Goal: Navigation & Orientation: Find specific page/section

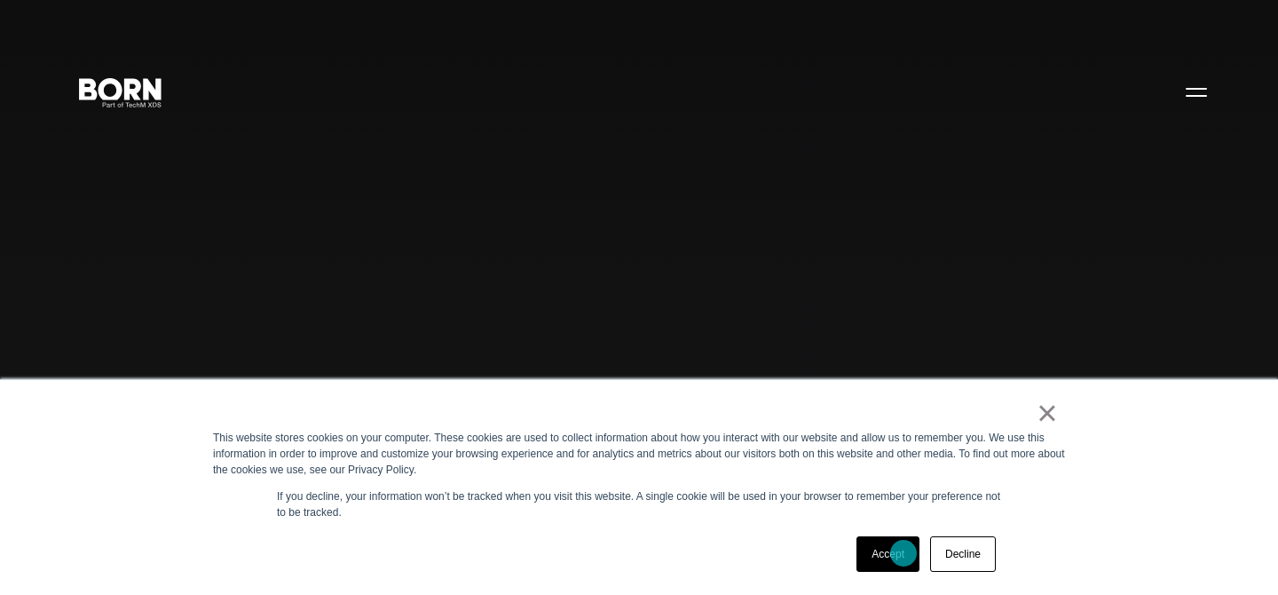
click at [904, 553] on link "Accept" at bounding box center [888, 554] width 63 height 36
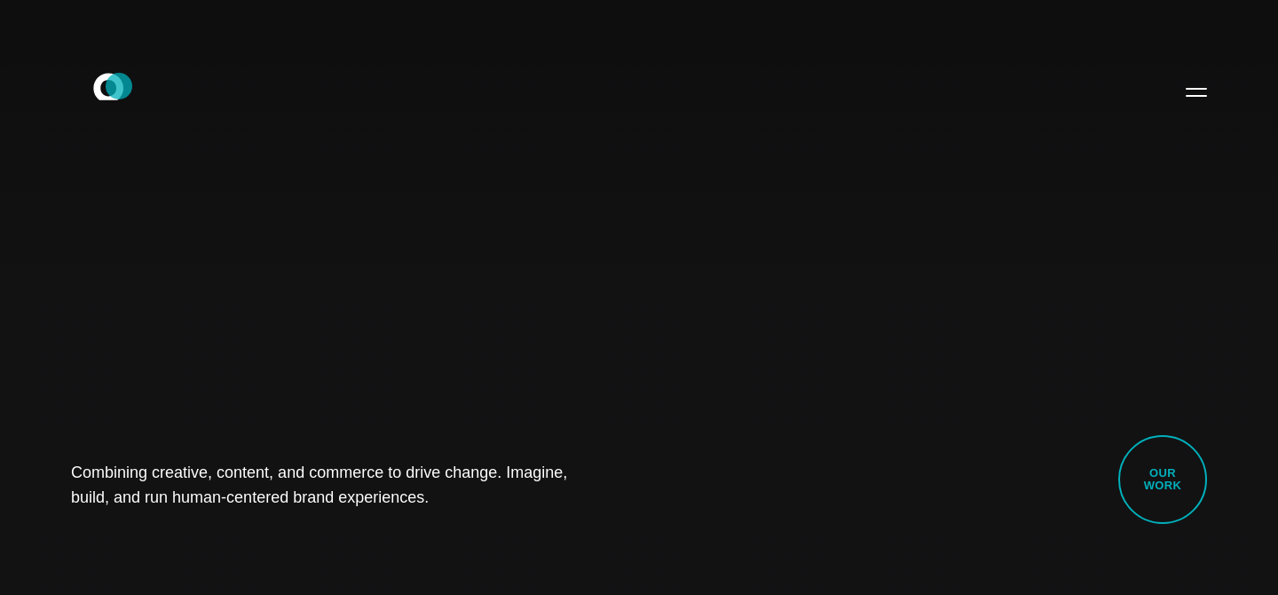
click at [119, 86] on icon at bounding box center [108, 86] width 30 height 27
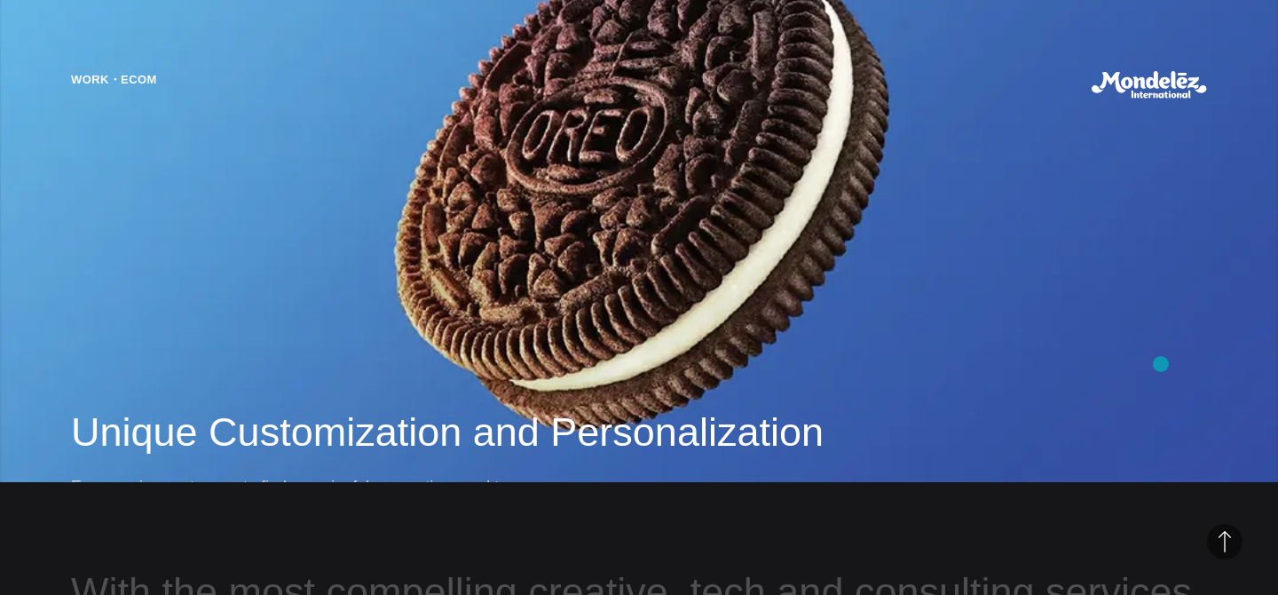
scroll to position [1282, 0]
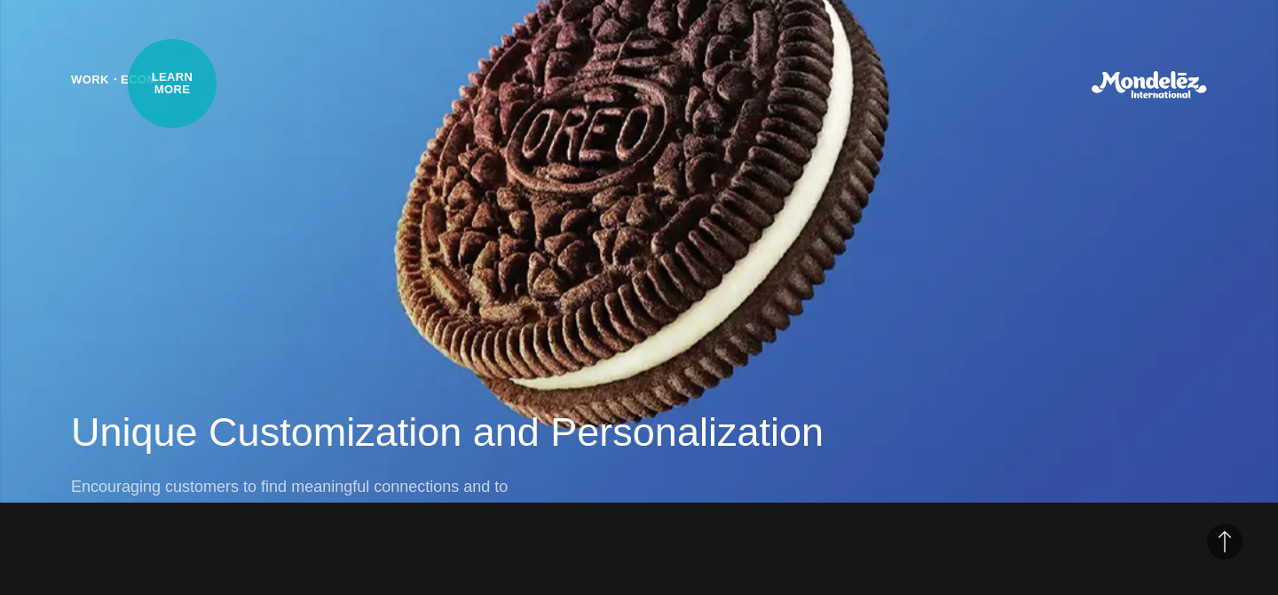
click at [172, 83] on header "Work・Ecom" at bounding box center [639, 85] width 1136 height 28
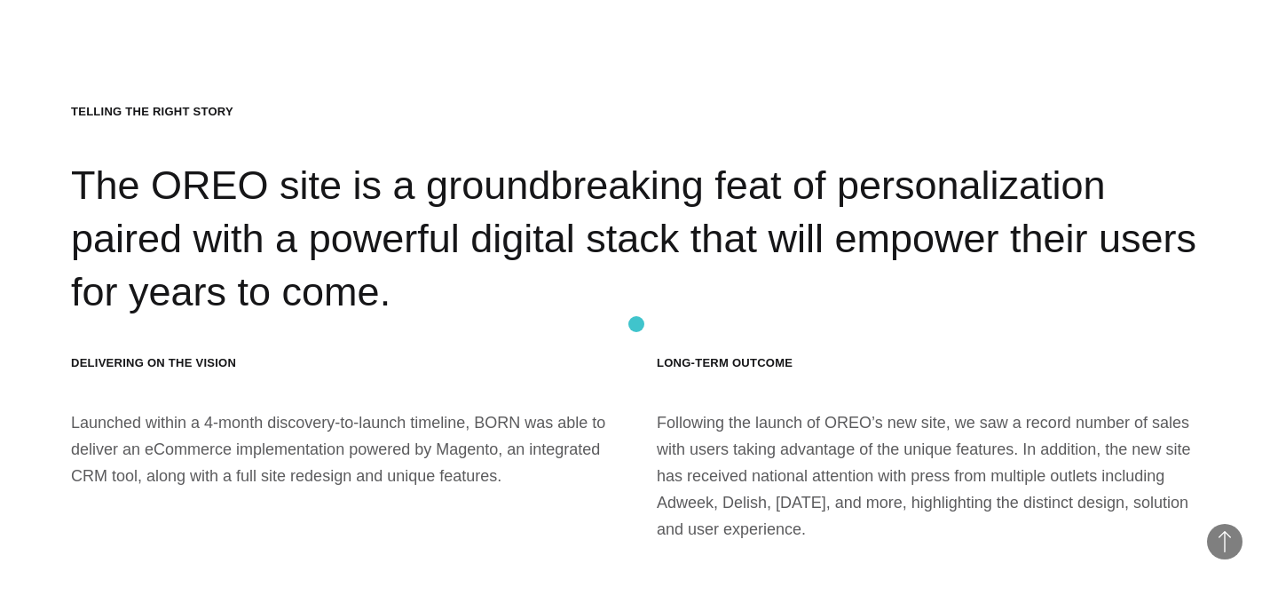
scroll to position [18908, 0]
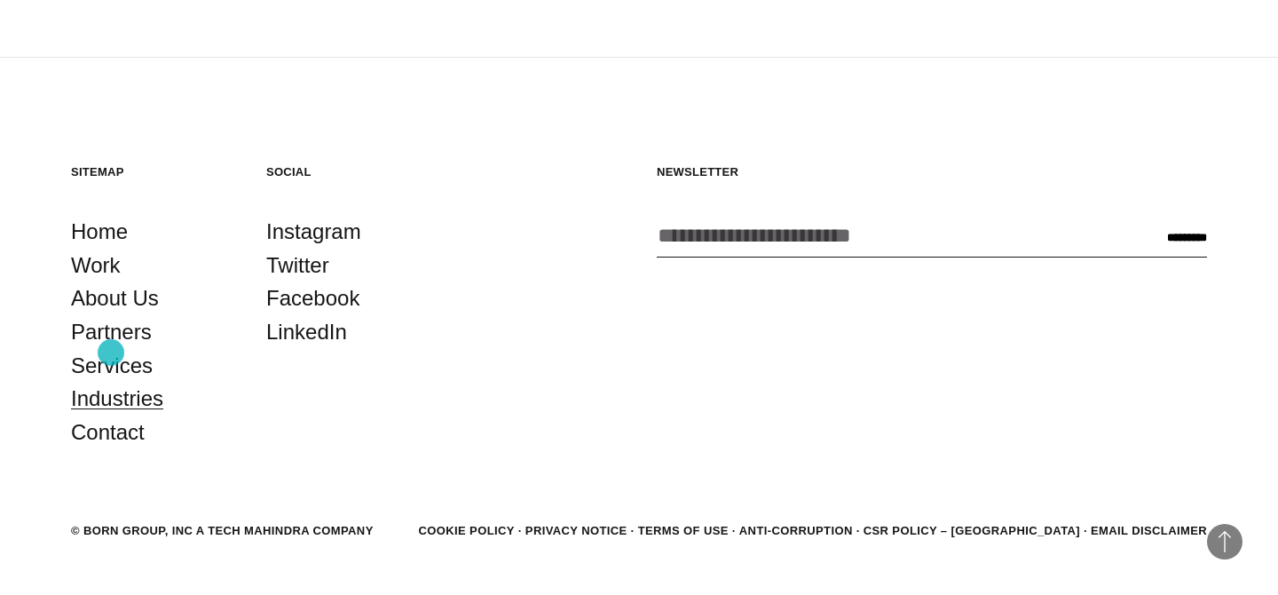
click at [112, 382] on link "Industries" at bounding box center [117, 399] width 92 height 34
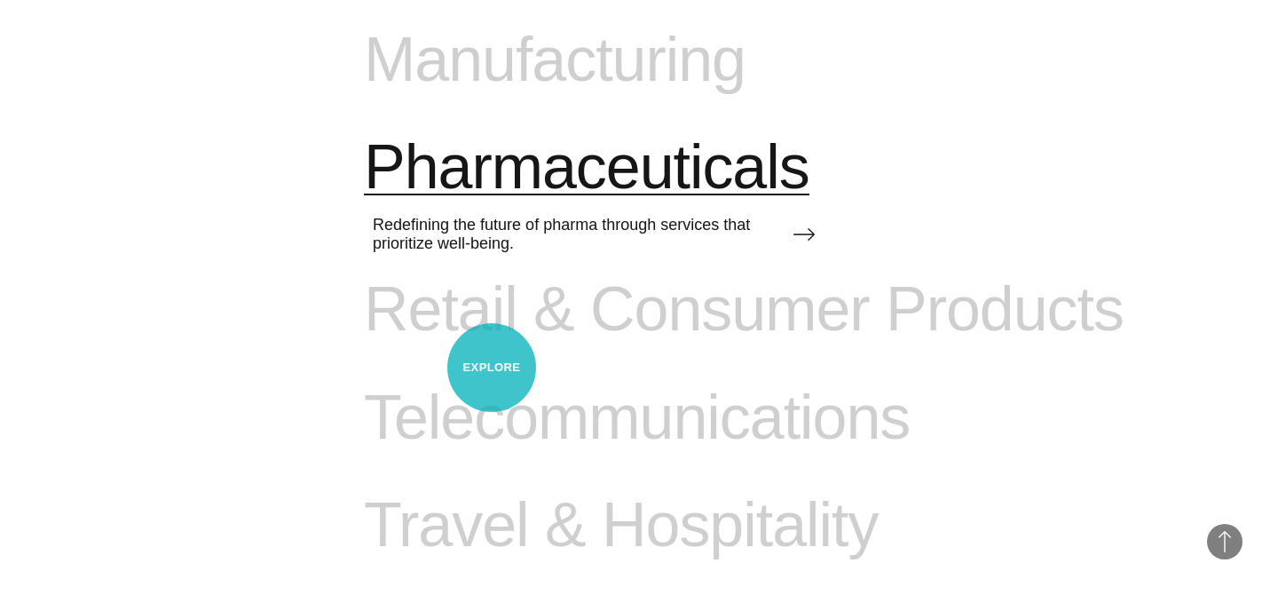
scroll to position [1966, 0]
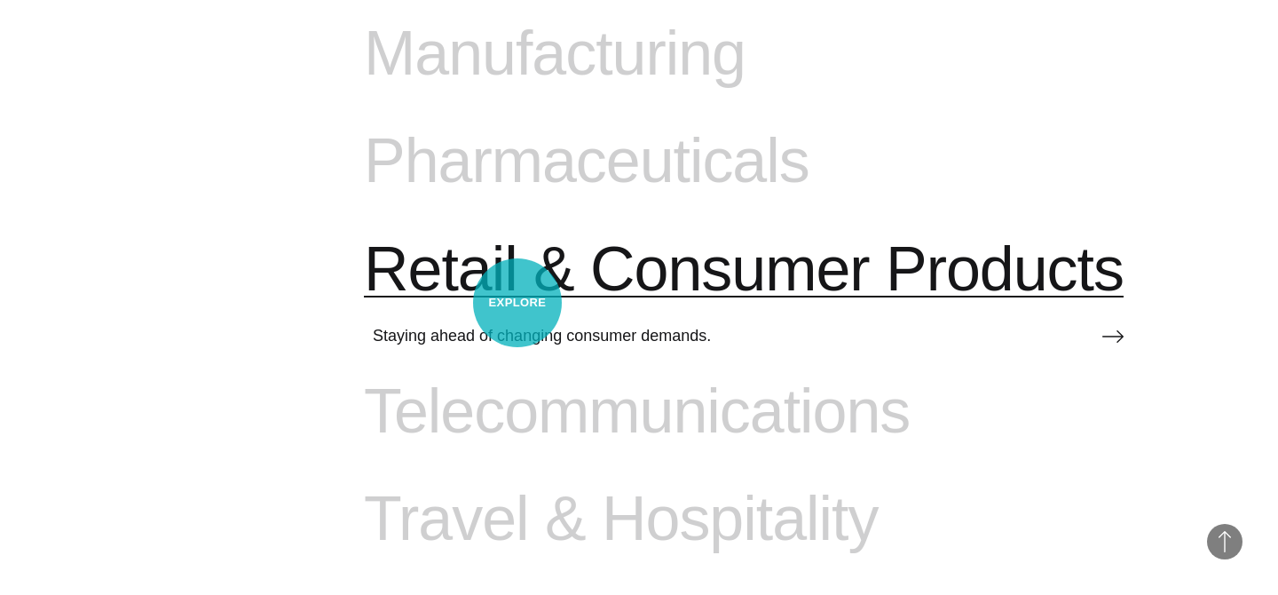
click at [518, 303] on span "Retail & Consumer Products" at bounding box center [744, 269] width 760 height 73
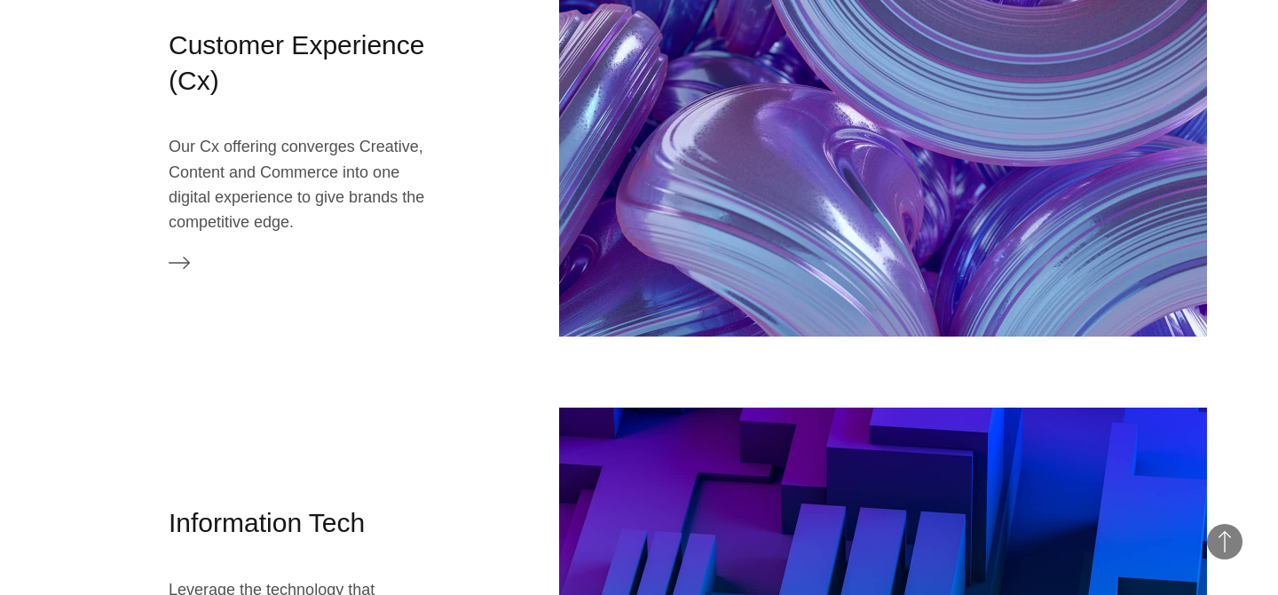
scroll to position [2067, 0]
